Goal: Task Accomplishment & Management: Use online tool/utility

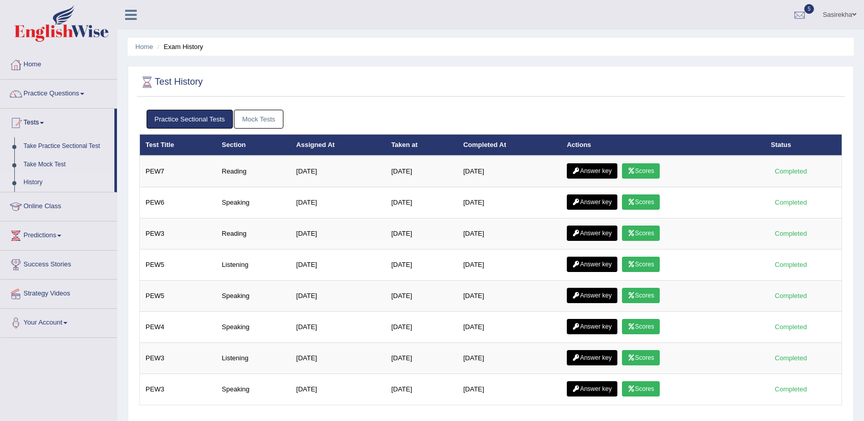
click at [258, 114] on link "Mock Tests" at bounding box center [259, 119] width 50 height 19
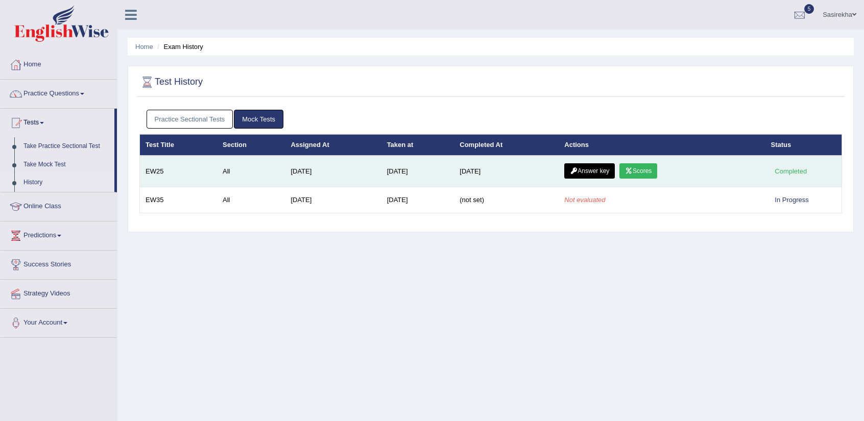
click at [604, 169] on link "Answer key" at bounding box center [589, 170] width 51 height 15
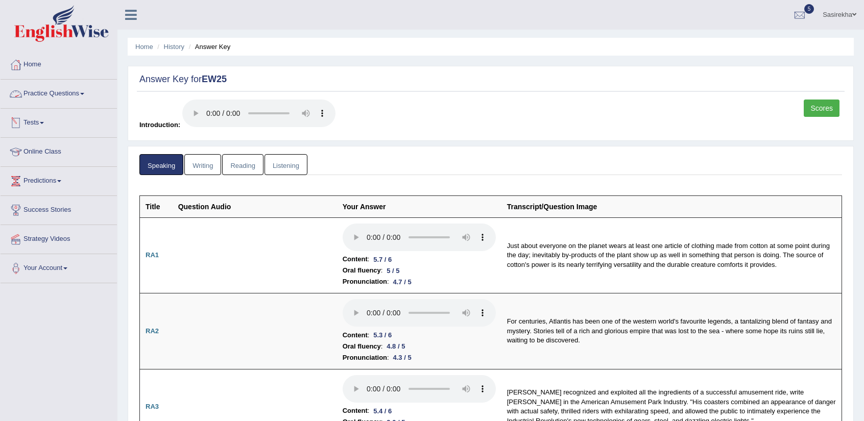
click at [74, 100] on link "Practice Questions" at bounding box center [59, 93] width 116 height 26
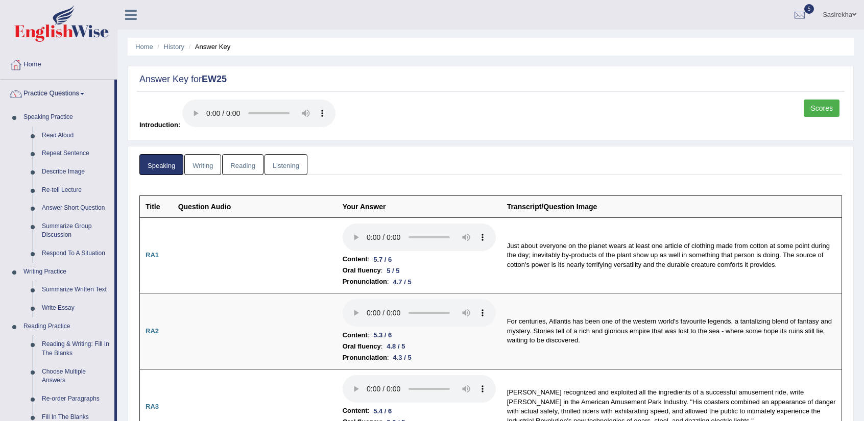
click at [78, 92] on link "Practice Questions" at bounding box center [58, 93] width 114 height 26
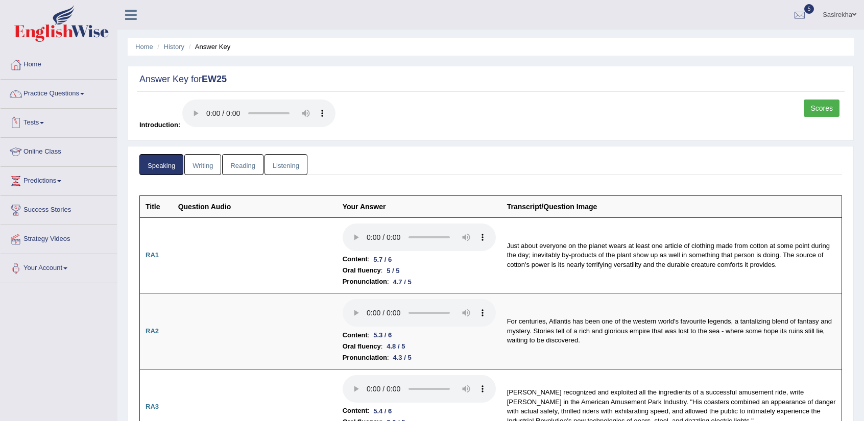
click at [69, 127] on link "Tests" at bounding box center [59, 122] width 116 height 26
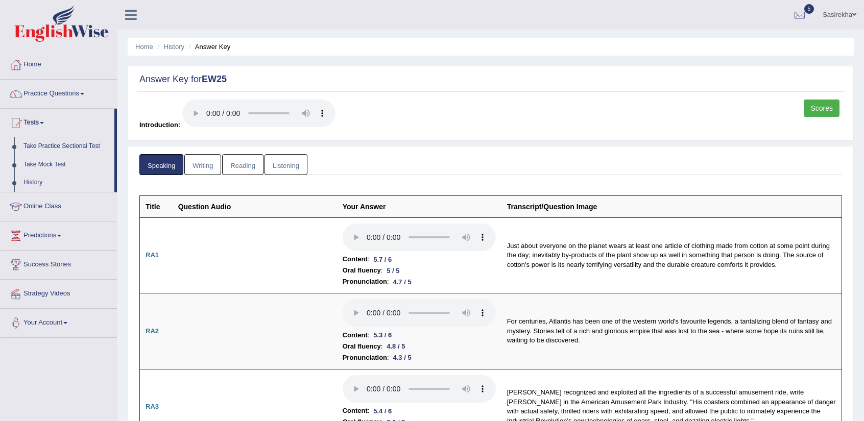
click at [67, 162] on link "Take Mock Test" at bounding box center [67, 165] width 96 height 18
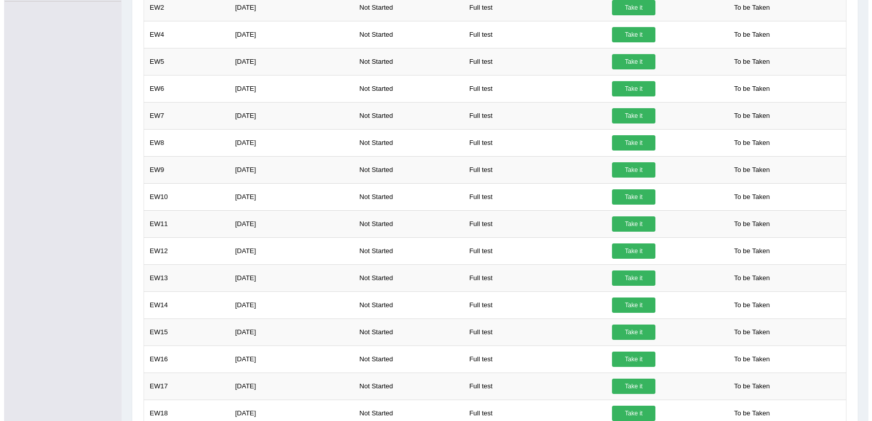
scroll to position [339, 0]
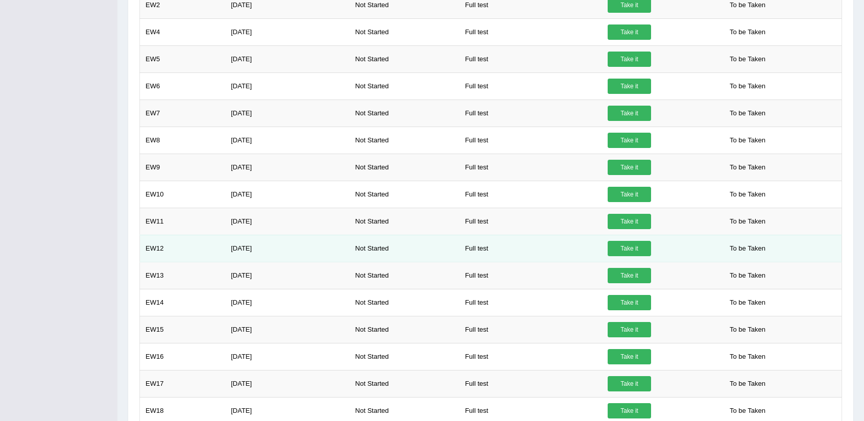
click at [632, 248] on link "Take it" at bounding box center [629, 248] width 43 height 15
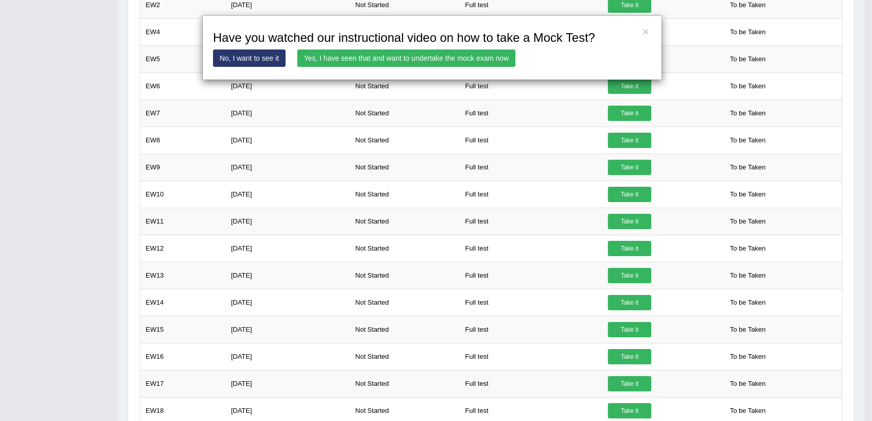
click at [482, 60] on link "Yes, I have seen that and want to undertake the mock exam now" at bounding box center [406, 58] width 218 height 17
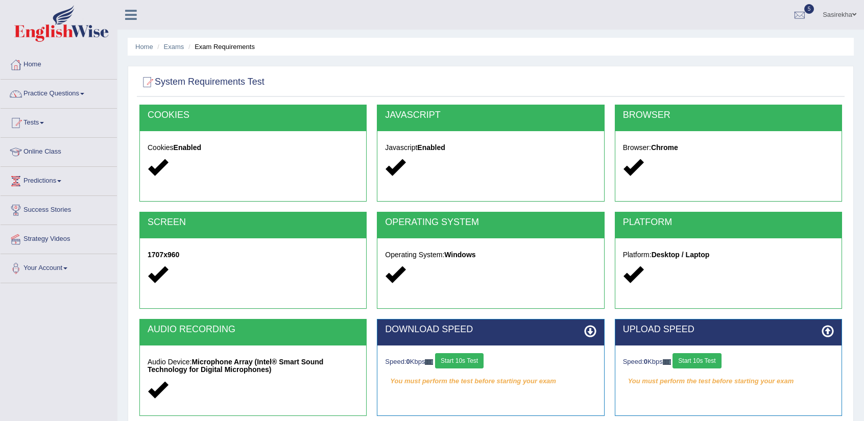
scroll to position [114, 0]
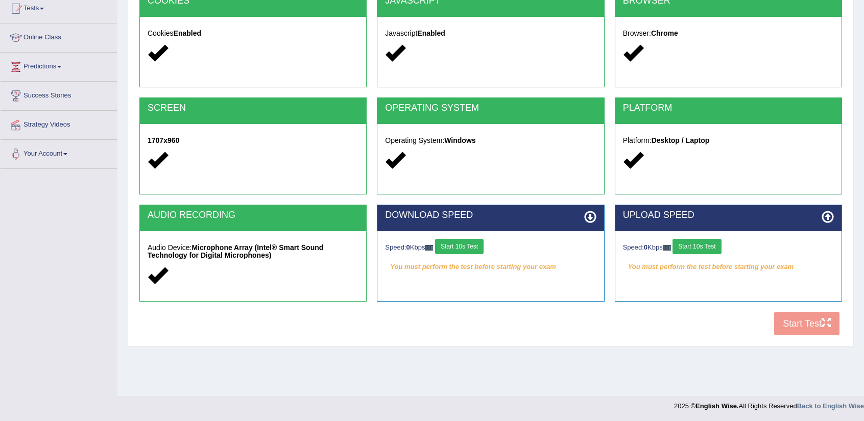
click at [460, 250] on button "Start 10s Test" at bounding box center [459, 246] width 49 height 15
click at [703, 247] on button "Start 10s Test" at bounding box center [697, 246] width 49 height 15
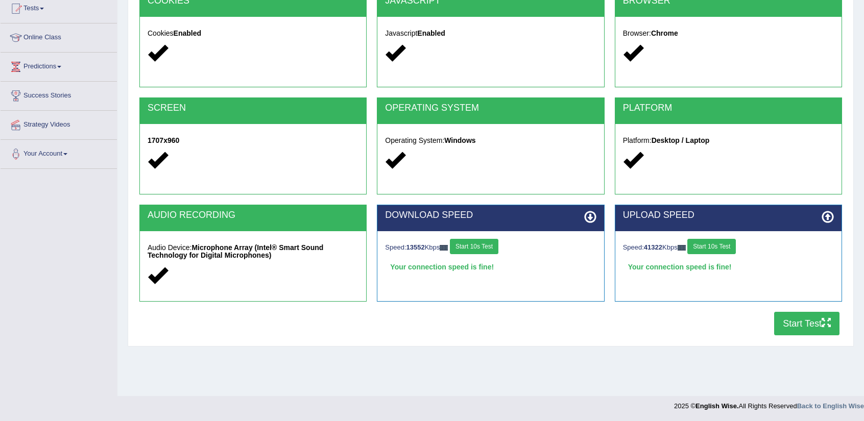
click at [798, 324] on button "Start Test" at bounding box center [806, 323] width 65 height 23
